Goal: Check status: Check status

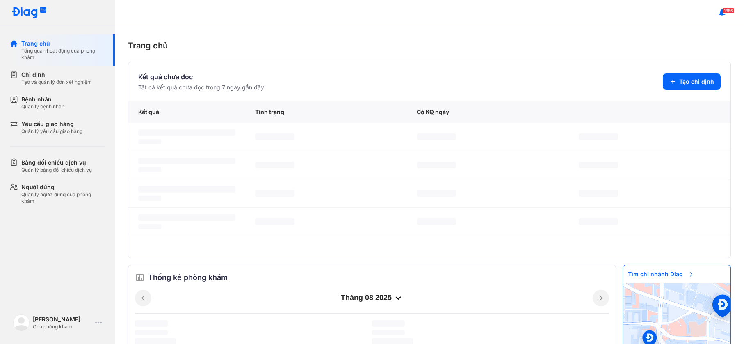
click at [48, 82] on div "Tạo và quản lý đơn xét nghiệm" at bounding box center [56, 82] width 71 height 7
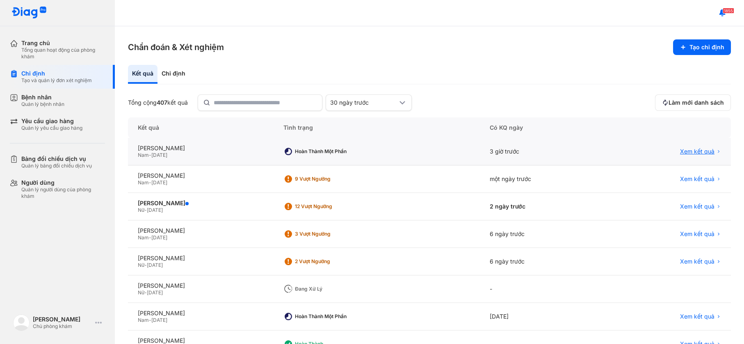
click at [687, 151] on span "Xem kết quả" at bounding box center [697, 151] width 34 height 7
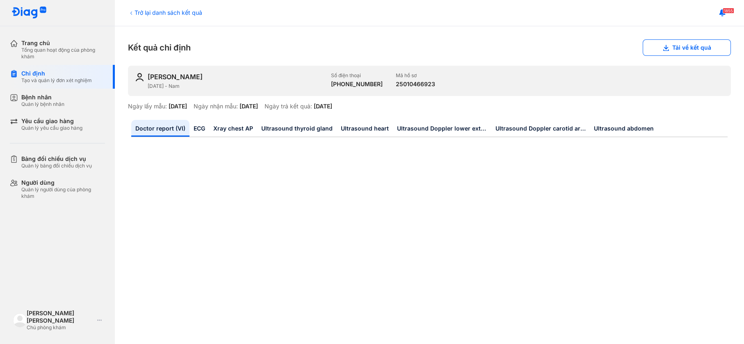
click at [156, 131] on link "Doctor report (VI)" at bounding box center [160, 128] width 58 height 17
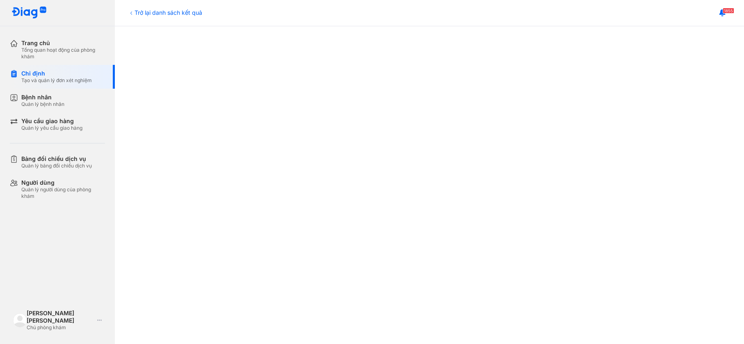
scroll to position [246, 0]
